Goal: Task Accomplishment & Management: Use online tool/utility

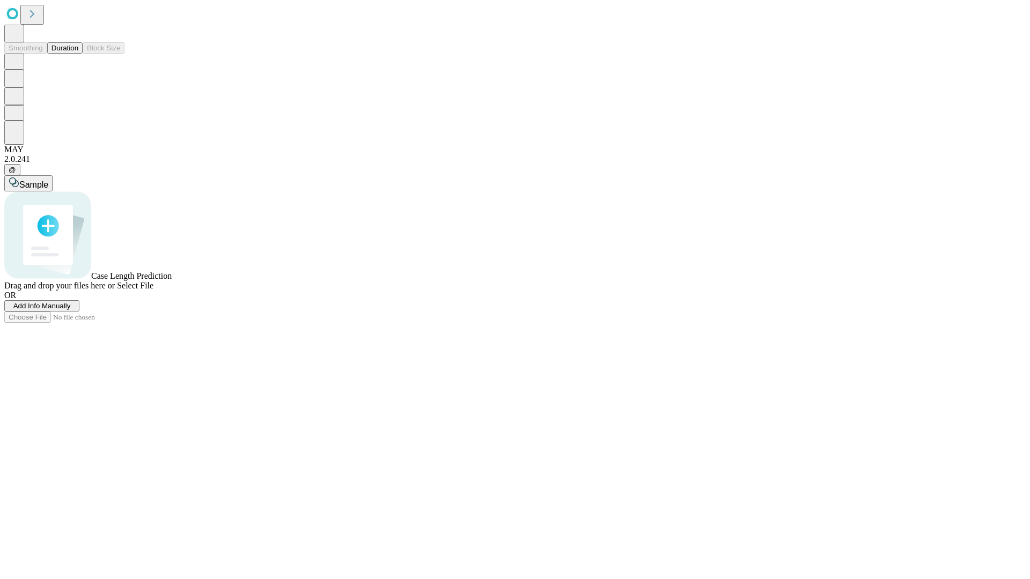
click at [78, 54] on button "Duration" at bounding box center [64, 47] width 35 height 11
click at [71, 310] on span "Add Info Manually" at bounding box center [41, 306] width 57 height 8
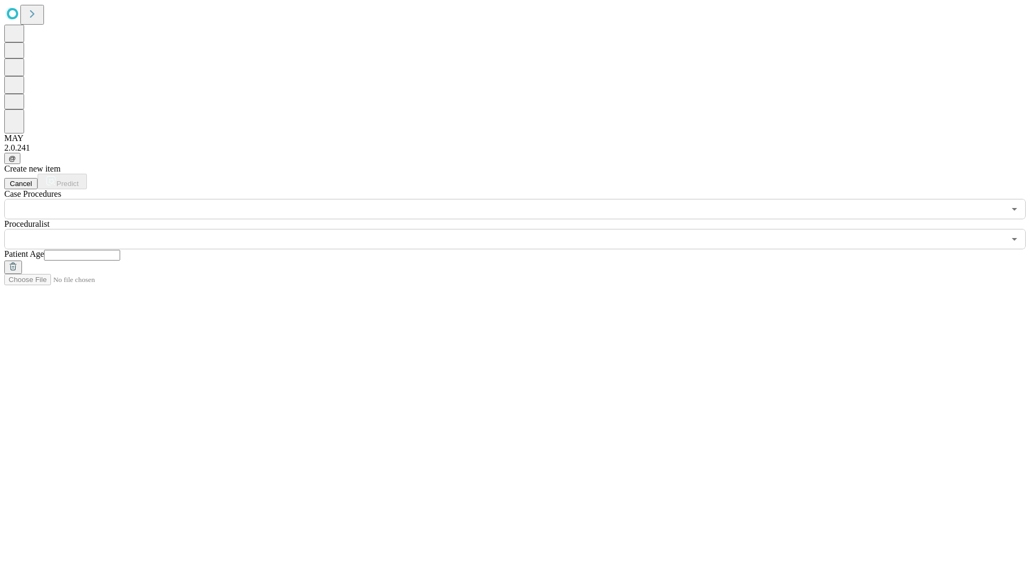
click at [120, 250] on input "text" at bounding box center [82, 255] width 76 height 11
type input "**"
click at [522, 229] on input "text" at bounding box center [504, 239] width 1000 height 20
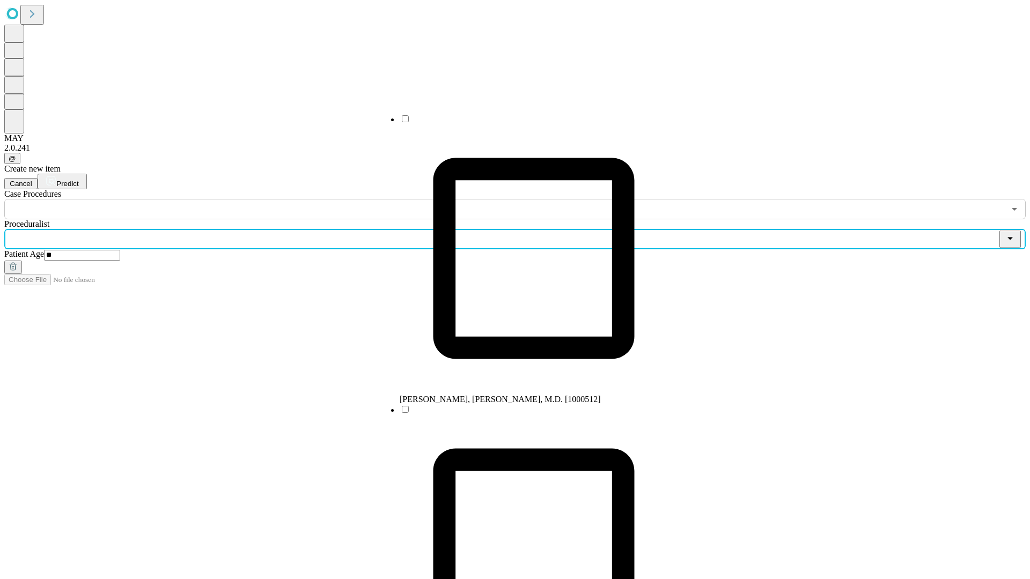
click at [523, 123] on li "[PERSON_NAME], [PERSON_NAME], M.D. [1000512]" at bounding box center [534, 259] width 268 height 291
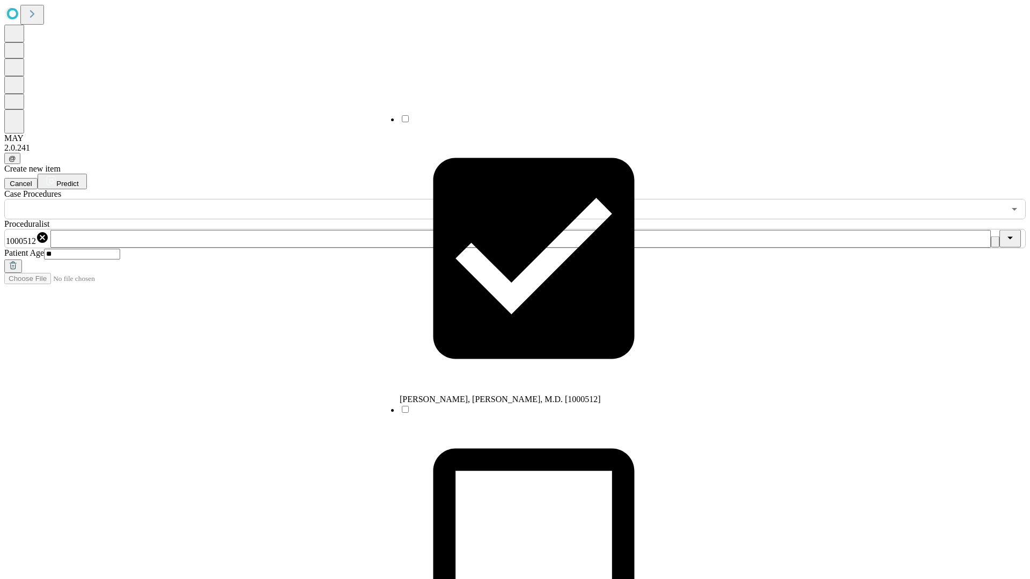
click at [225, 199] on input "text" at bounding box center [504, 209] width 1000 height 20
